Goal: Check status: Check status

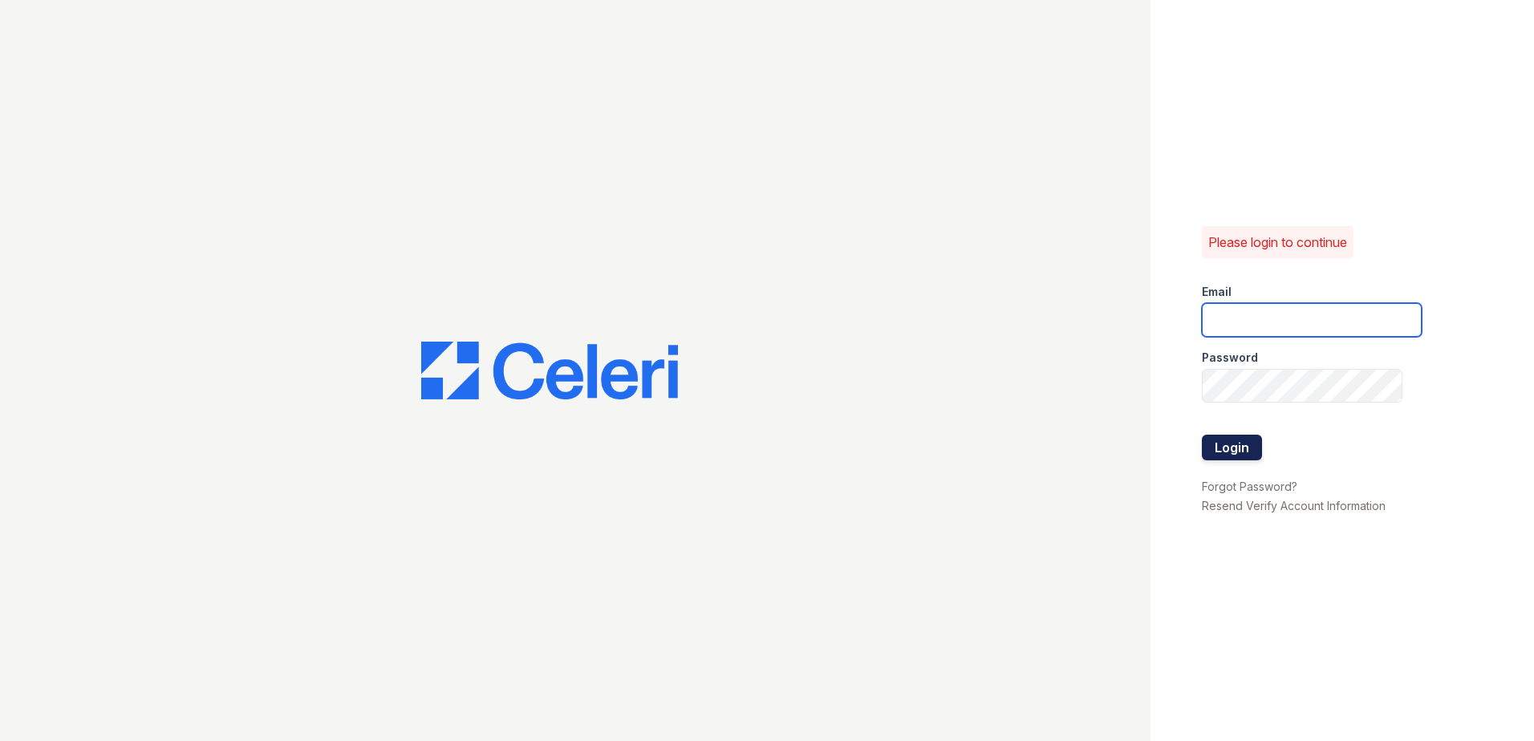
type input "vdardon@trinity-pm.com"
click at [1256, 450] on button "Login" at bounding box center [1232, 448] width 60 height 26
type input "vdardon@trinity-pm.com"
click at [1237, 445] on button "Login" at bounding box center [1232, 448] width 60 height 26
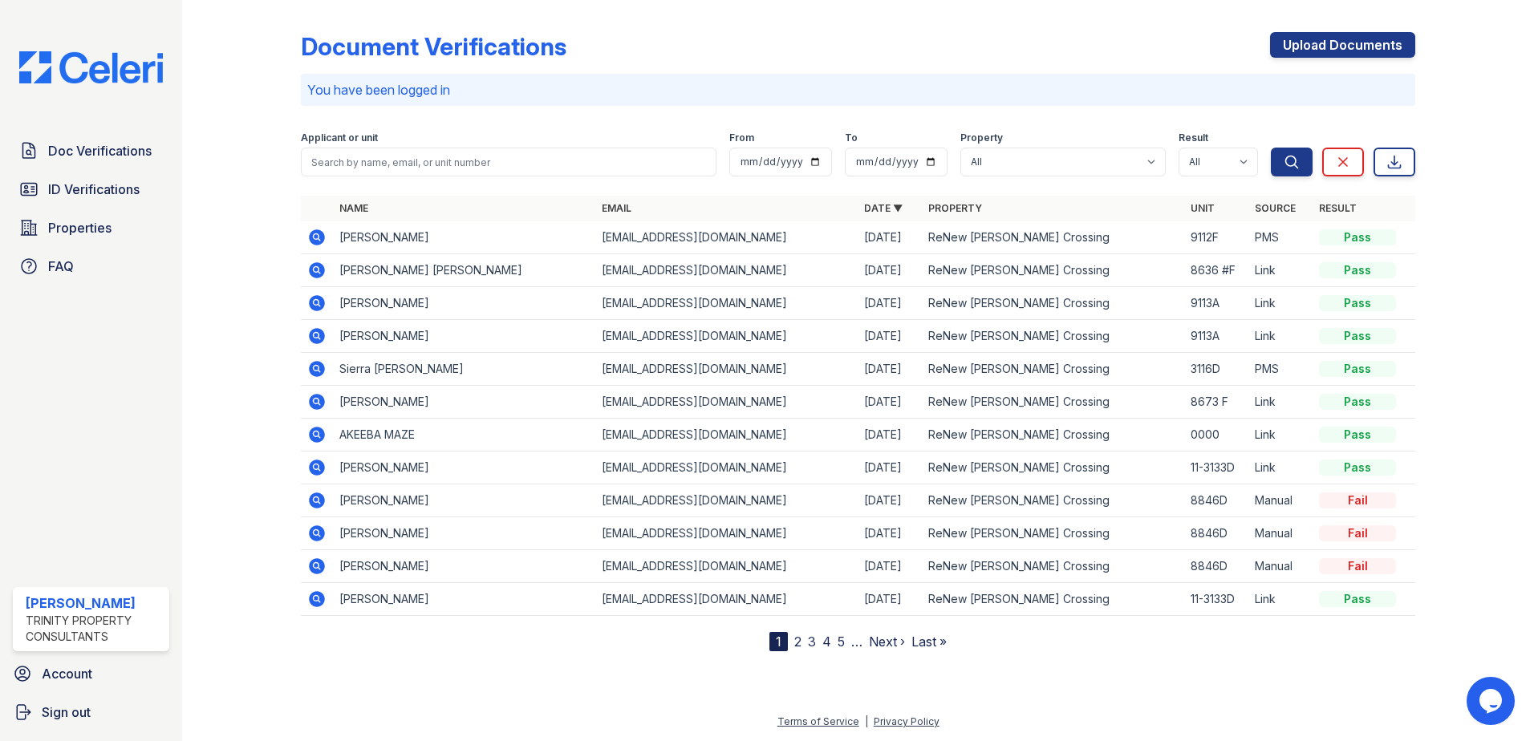
click at [317, 240] on icon at bounding box center [317, 238] width 16 height 16
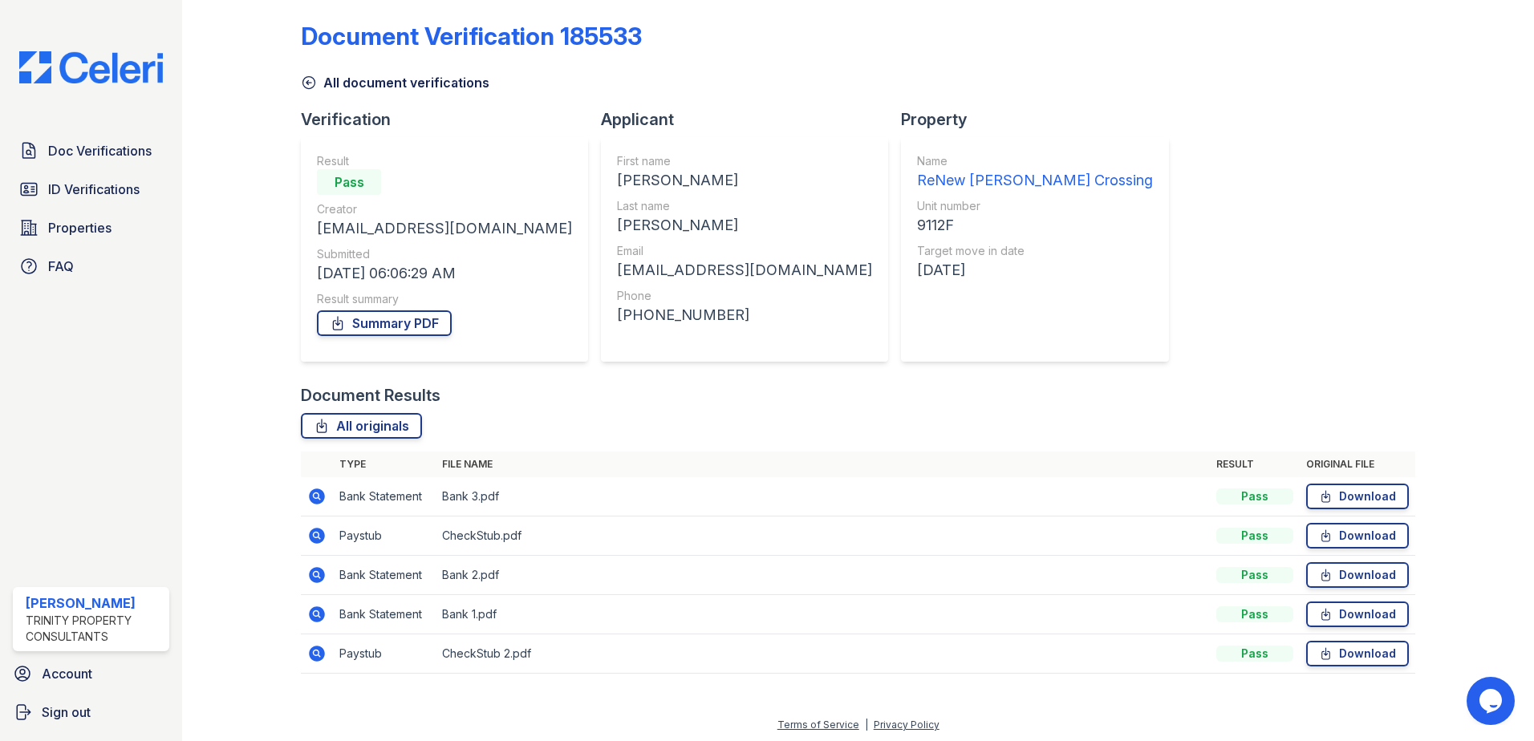
scroll to position [14, 0]
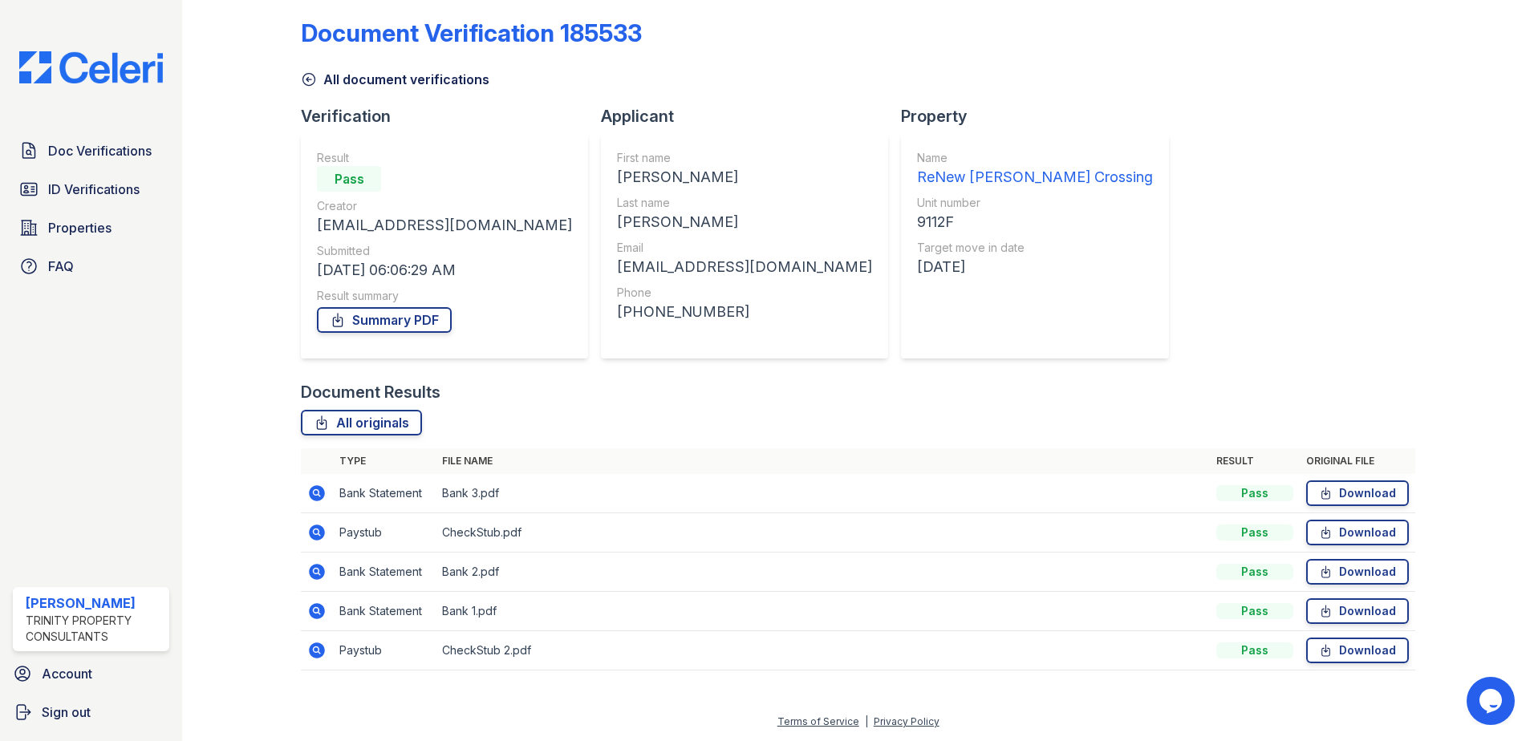
click at [307, 490] on icon at bounding box center [316, 493] width 19 height 19
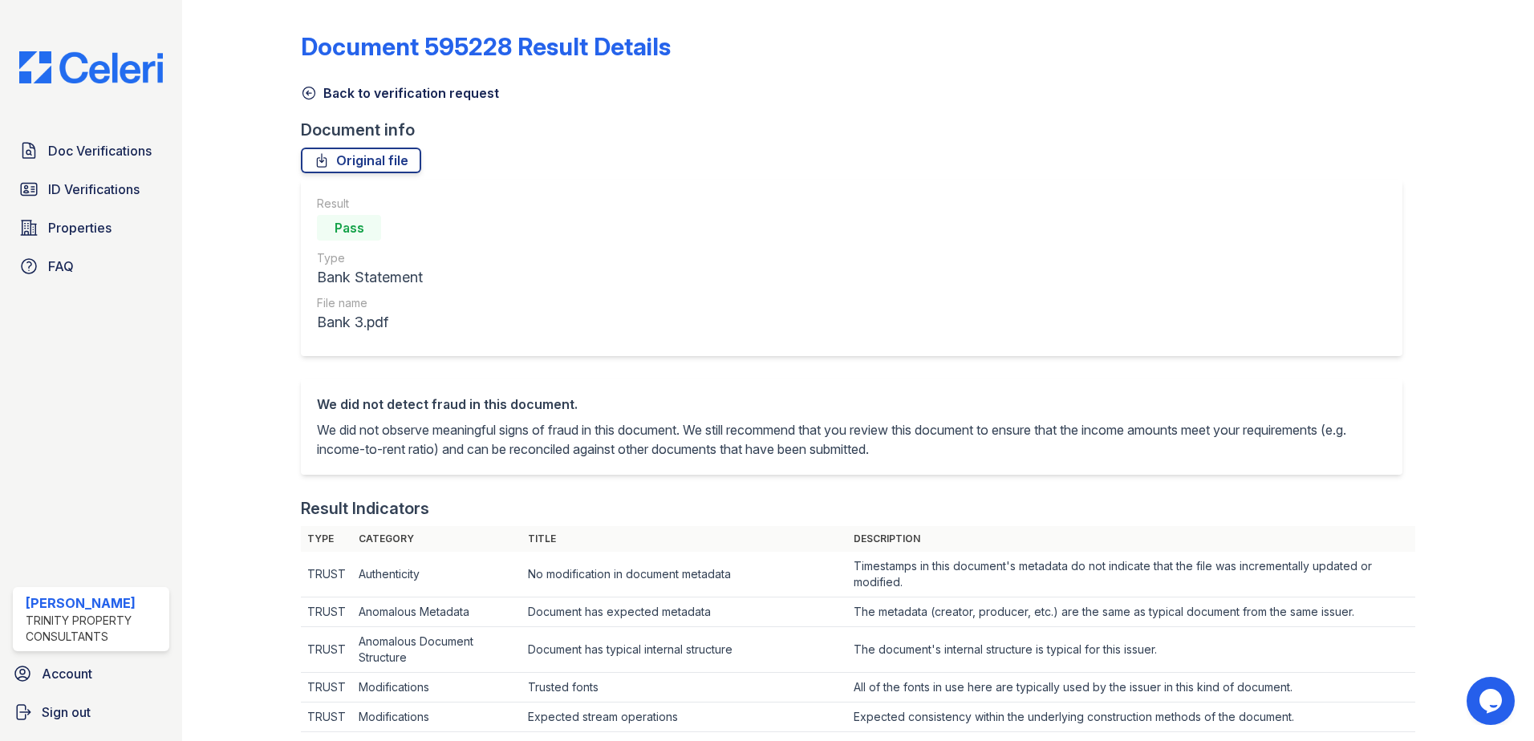
click at [309, 88] on icon at bounding box center [309, 93] width 16 height 16
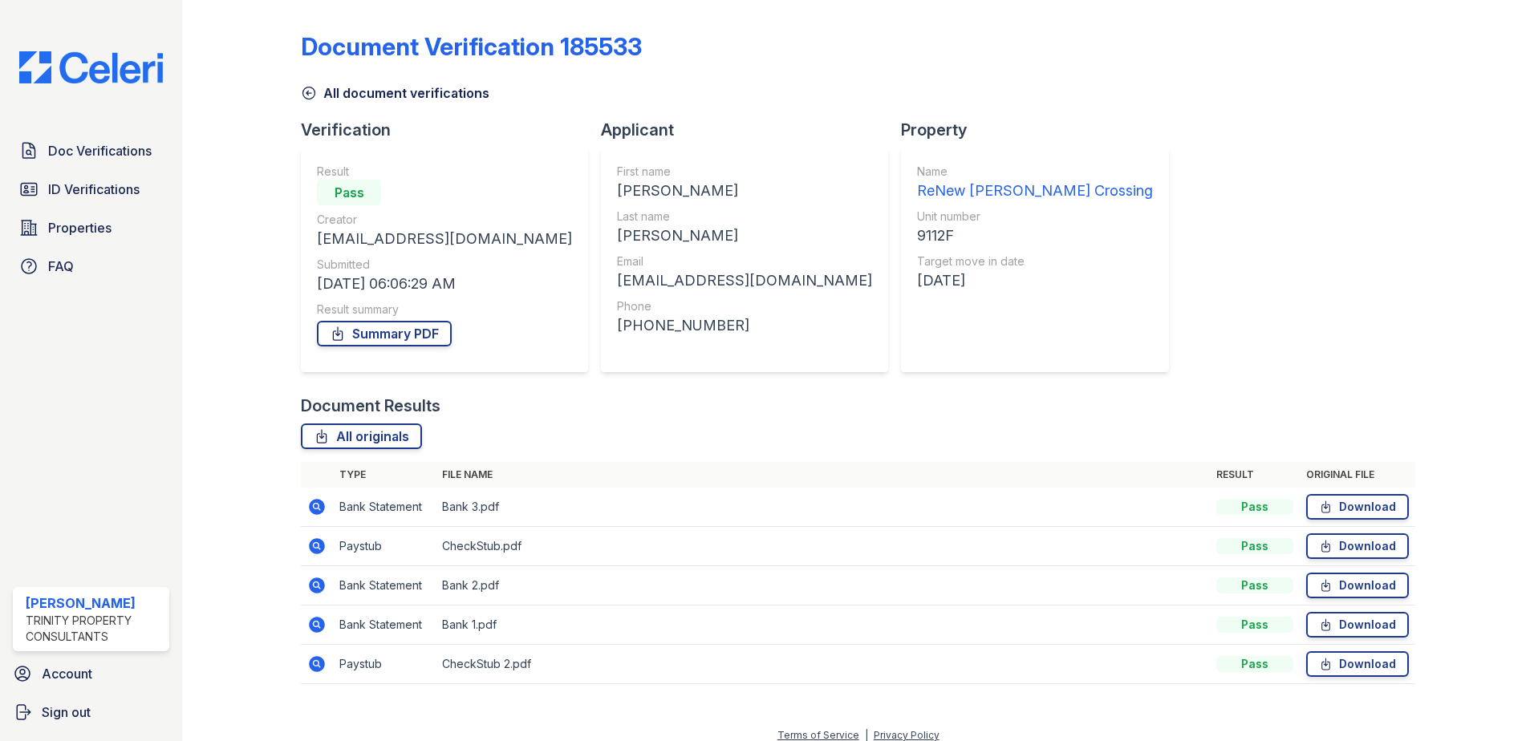
click at [311, 546] on icon at bounding box center [317, 546] width 16 height 16
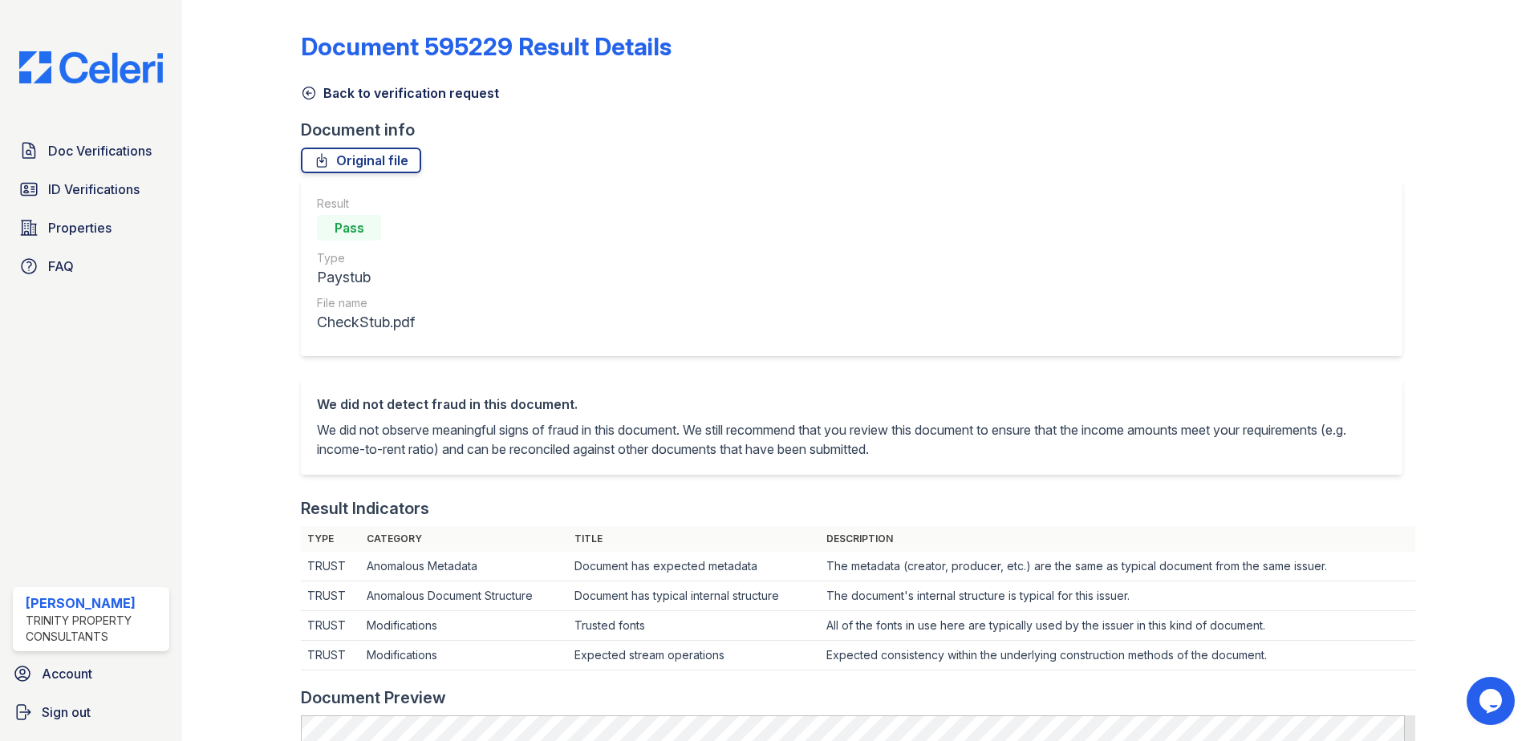
click at [301, 89] on icon at bounding box center [309, 93] width 16 height 16
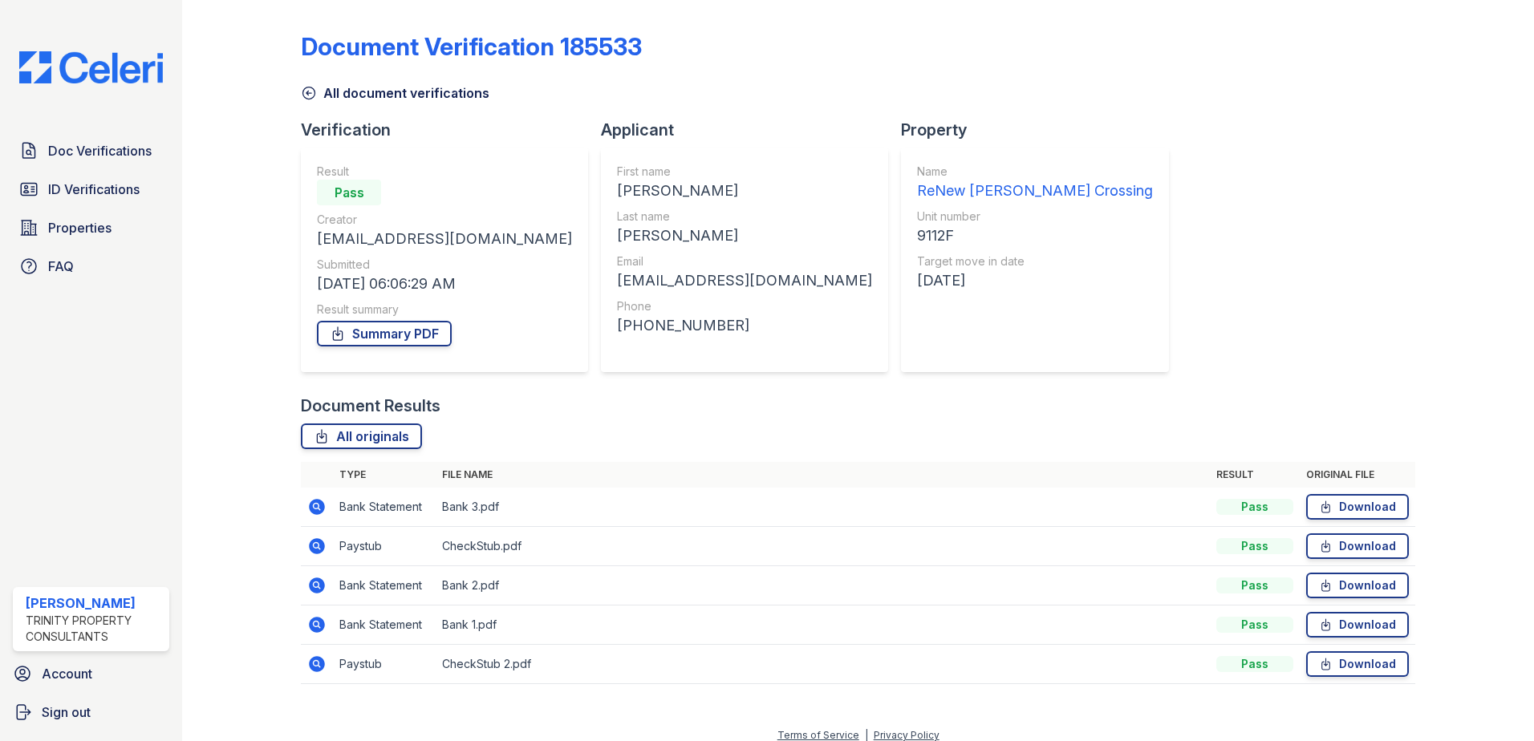
click at [323, 669] on icon at bounding box center [316, 664] width 19 height 19
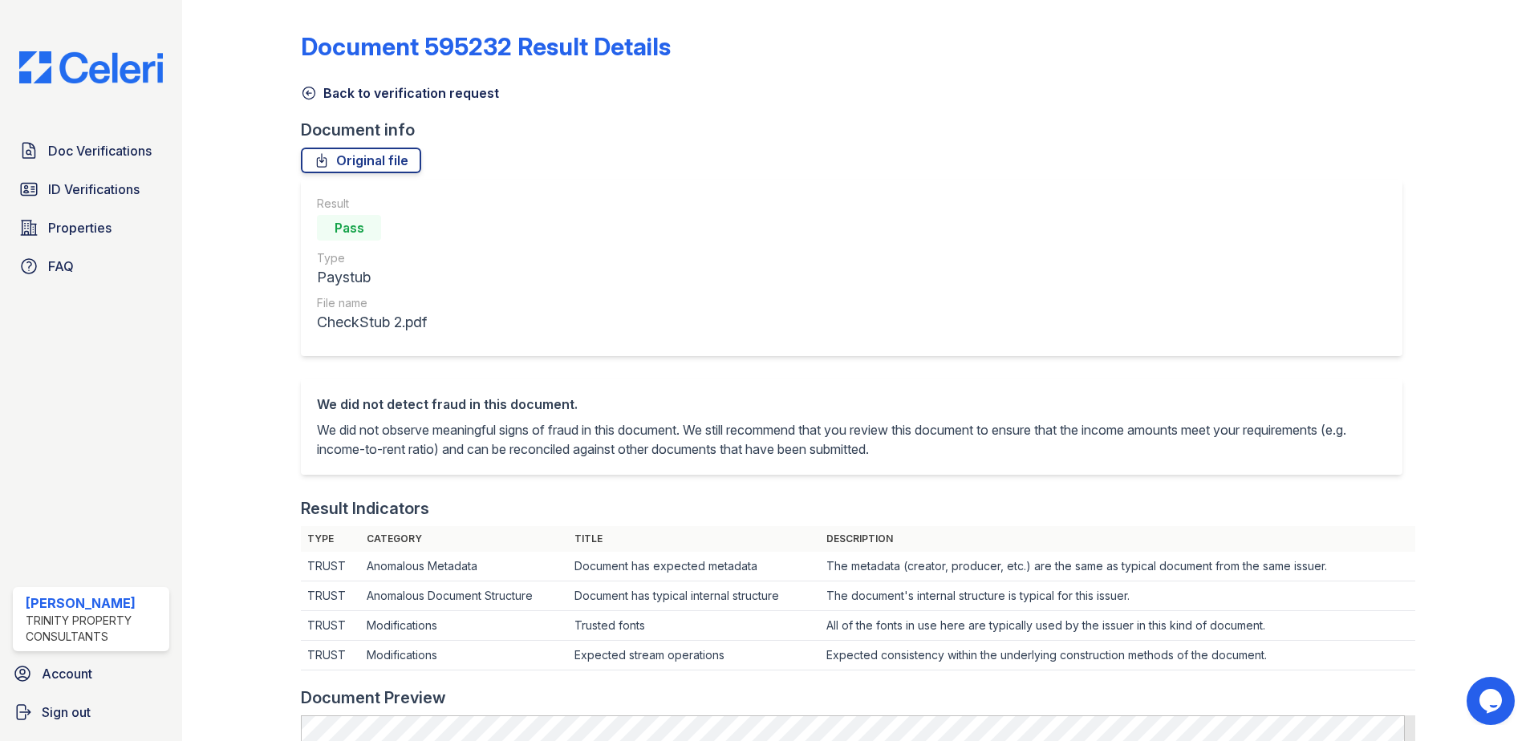
click at [305, 98] on icon at bounding box center [309, 93] width 12 height 12
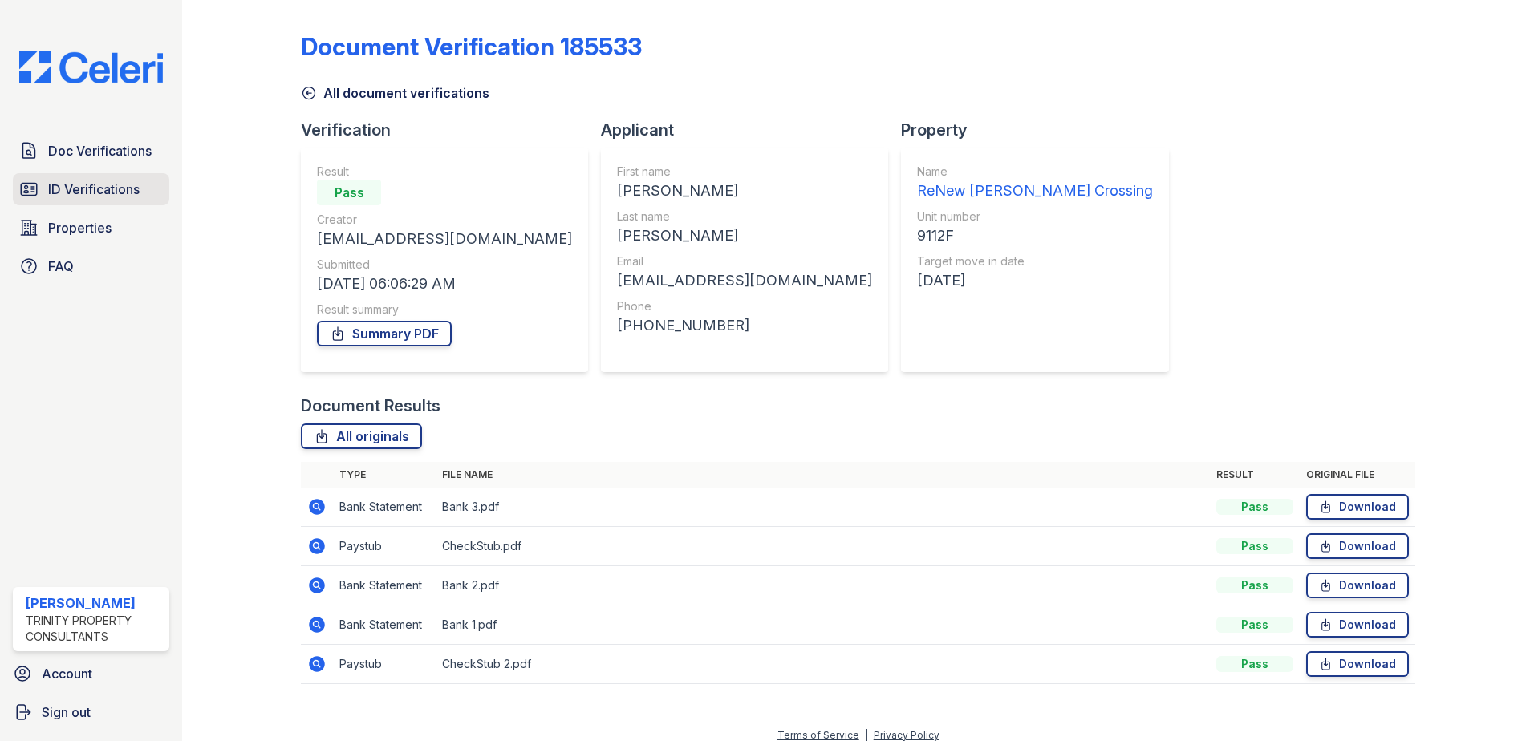
click at [134, 188] on span "ID Verifications" at bounding box center [93, 189] width 91 height 19
